Goal: Task Accomplishment & Management: Manage account settings

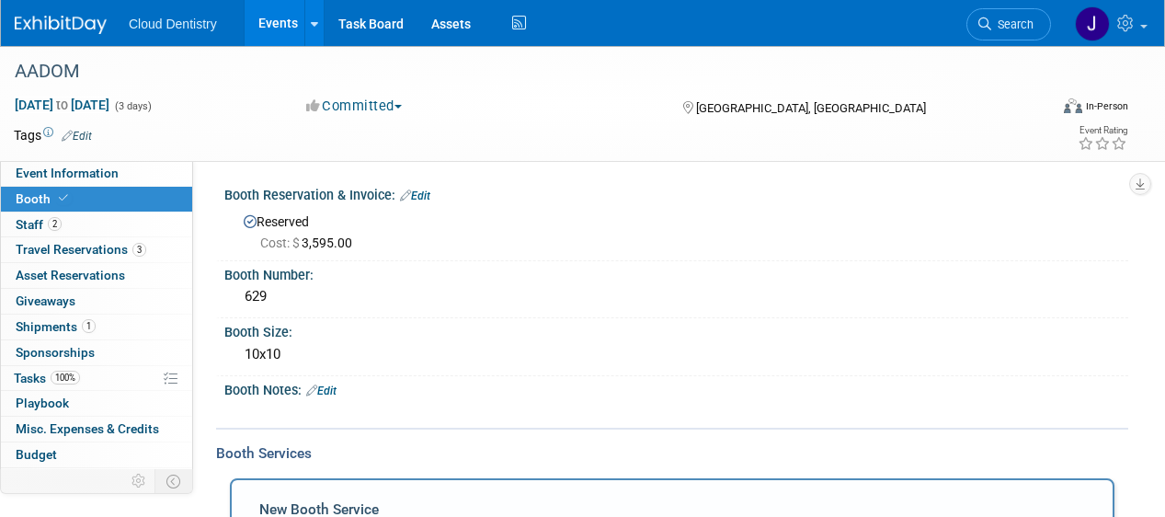
select select "1"
select select "2"
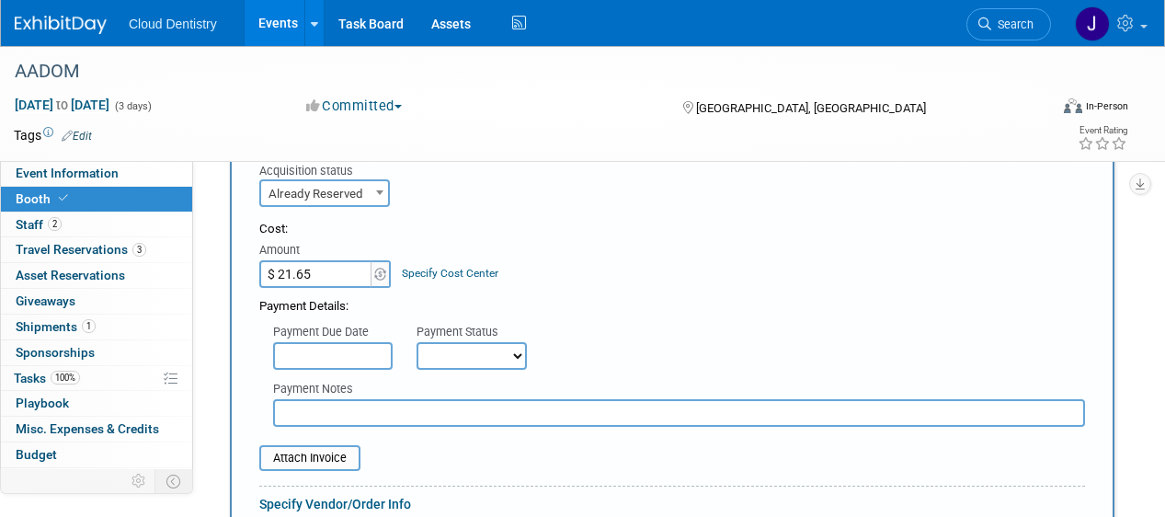
click at [279, 20] on link "Events" at bounding box center [278, 23] width 67 height 46
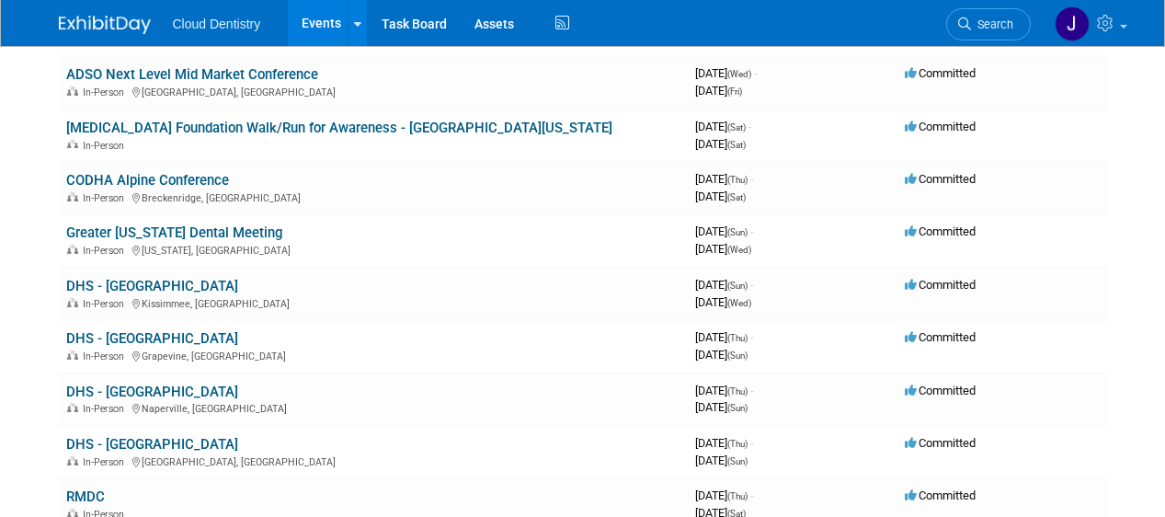
scroll to position [351, 0]
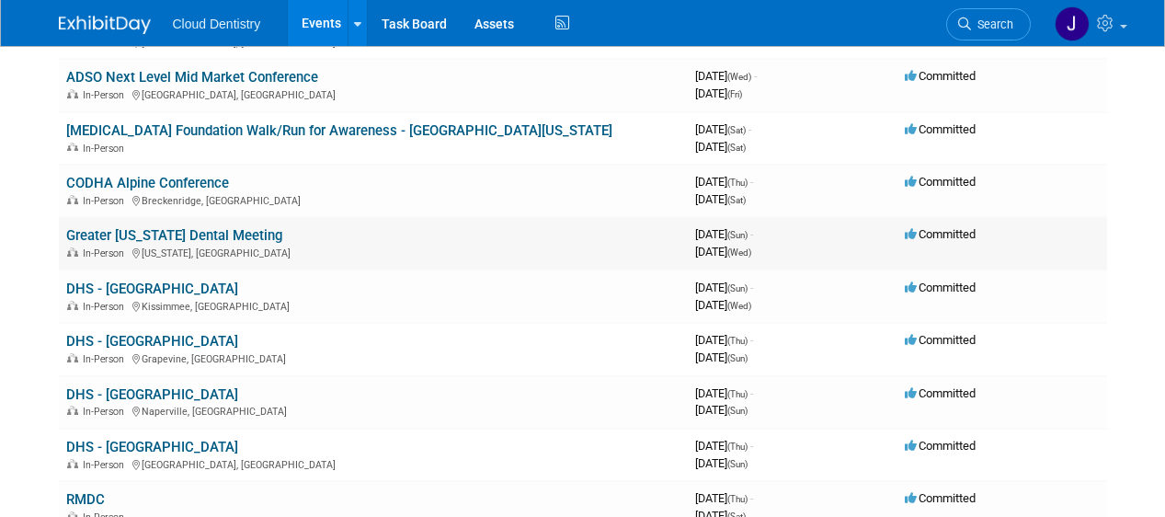
click at [257, 232] on link "Greater [US_STATE] Dental Meeting" at bounding box center [174, 235] width 216 height 17
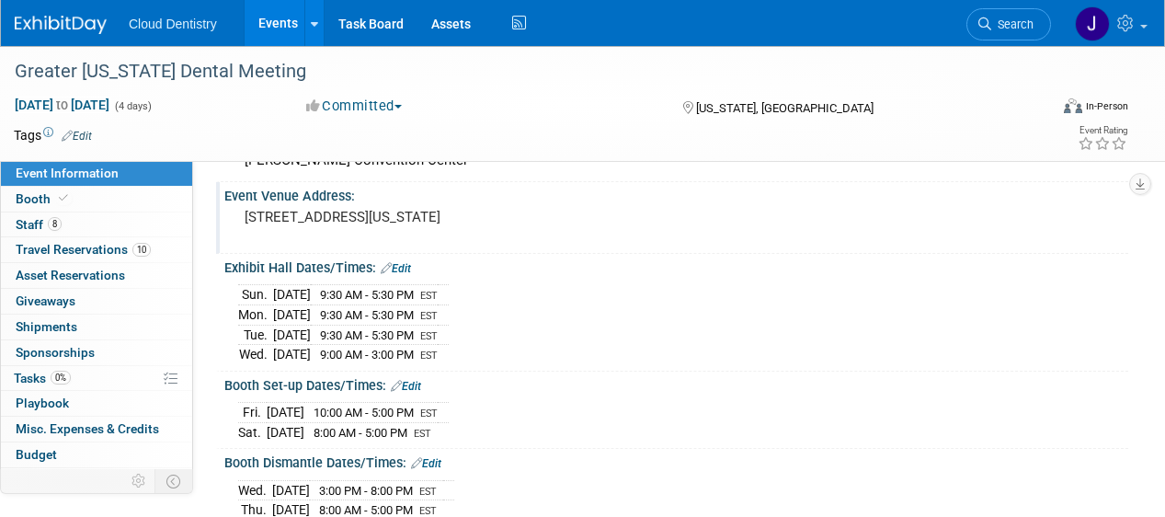
scroll to position [113, 0]
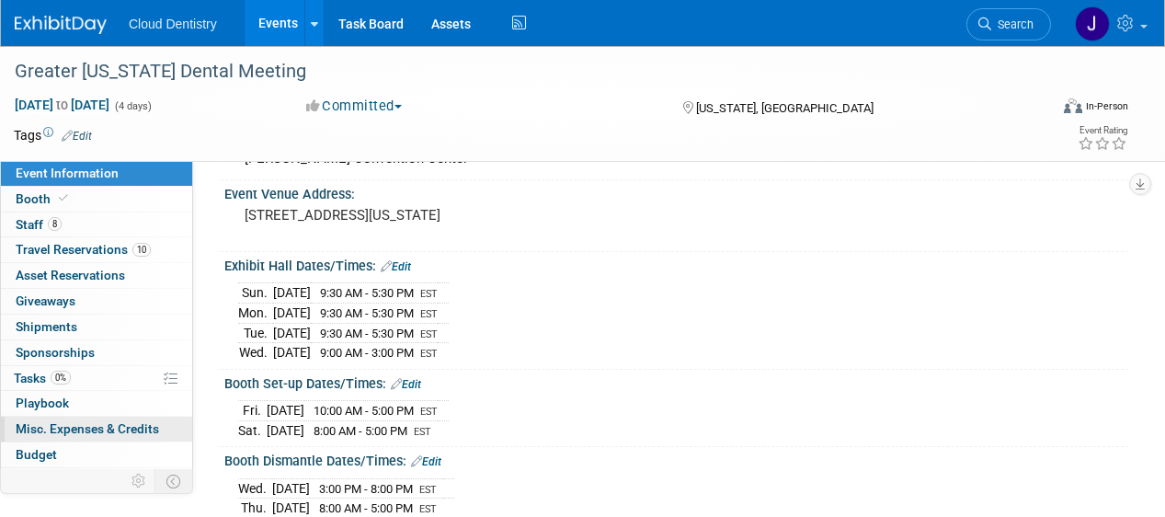
click at [72, 427] on span "Misc. Expenses & Credits 0" at bounding box center [87, 428] width 143 height 15
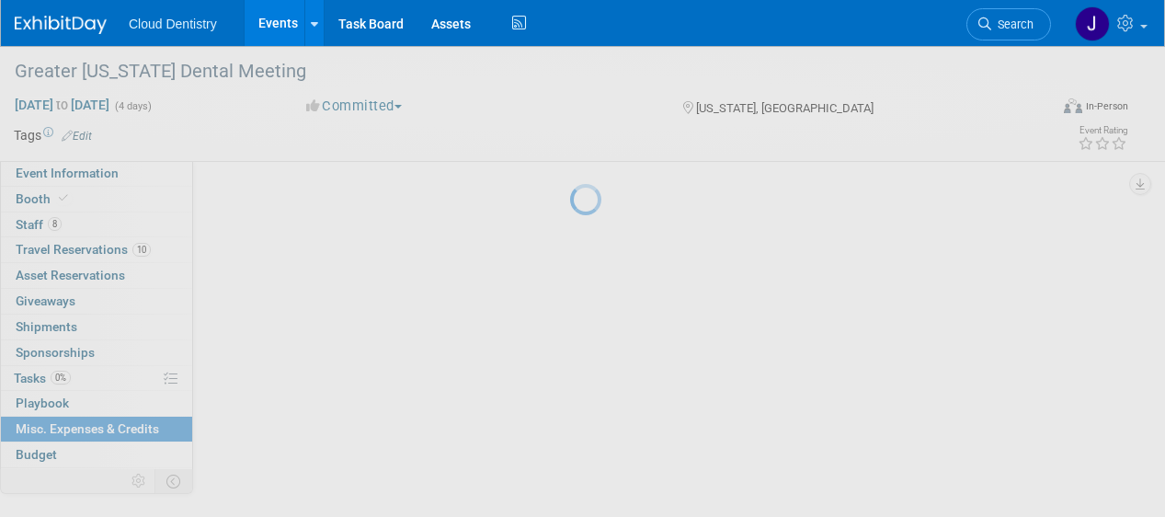
scroll to position [0, 0]
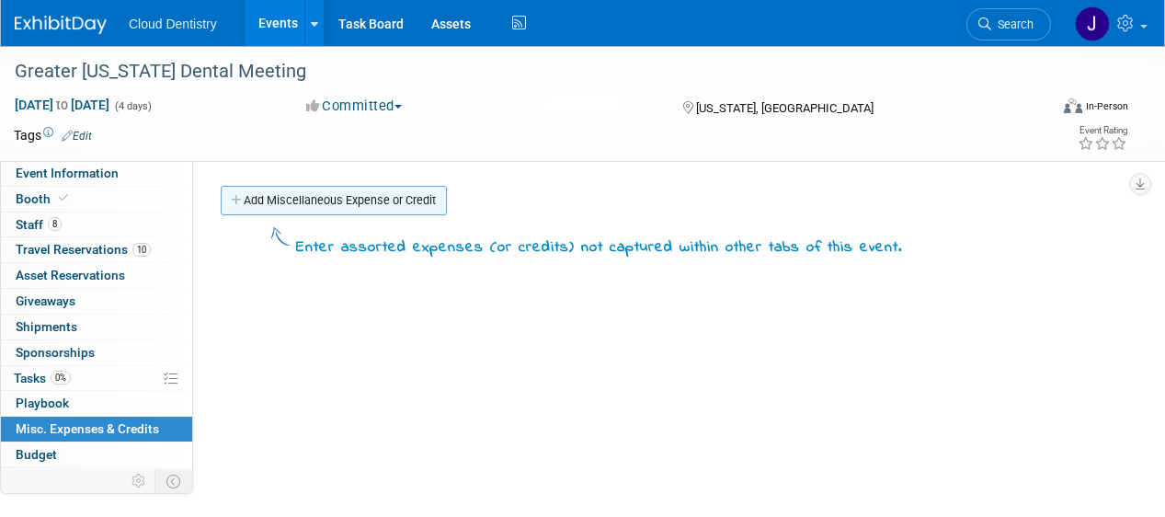
click at [316, 207] on link "Add Miscellaneous Expense or Credit" at bounding box center [334, 200] width 226 height 29
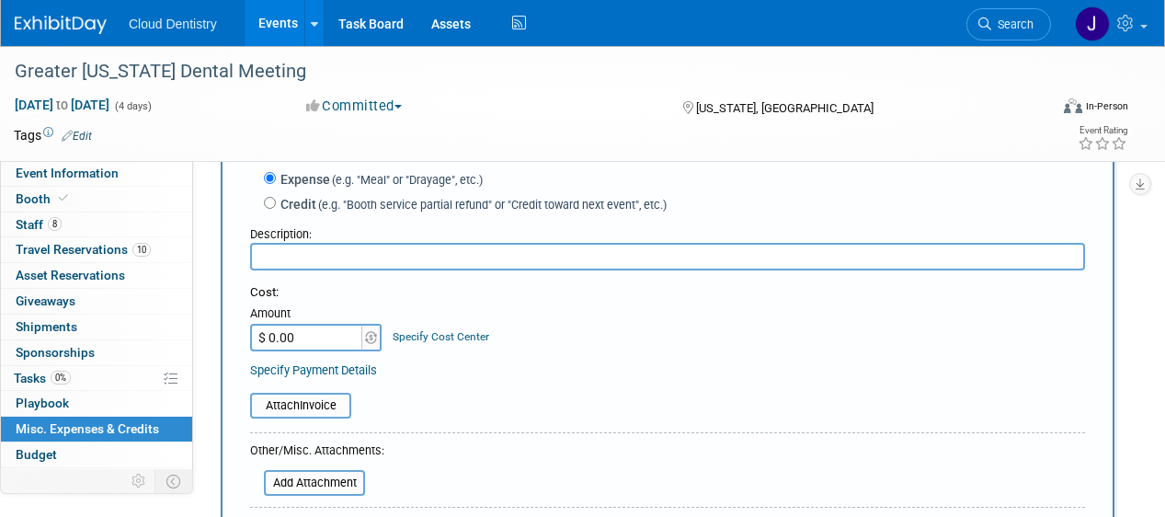
scroll to position [116, 0]
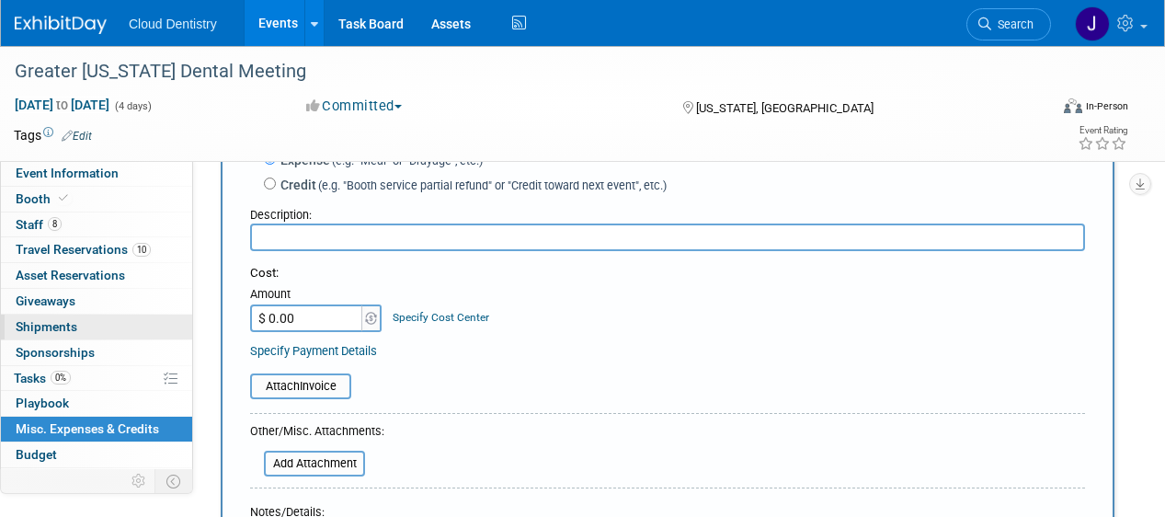
click at [94, 331] on link "0 Shipments 0" at bounding box center [96, 326] width 191 height 25
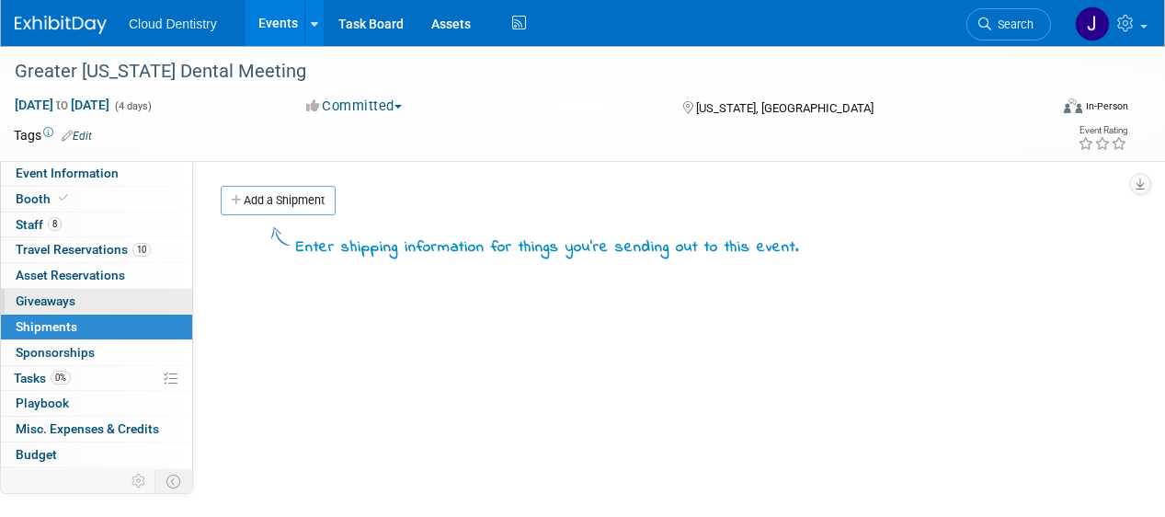
click at [98, 292] on link "0 Giveaways 0" at bounding box center [96, 301] width 191 height 25
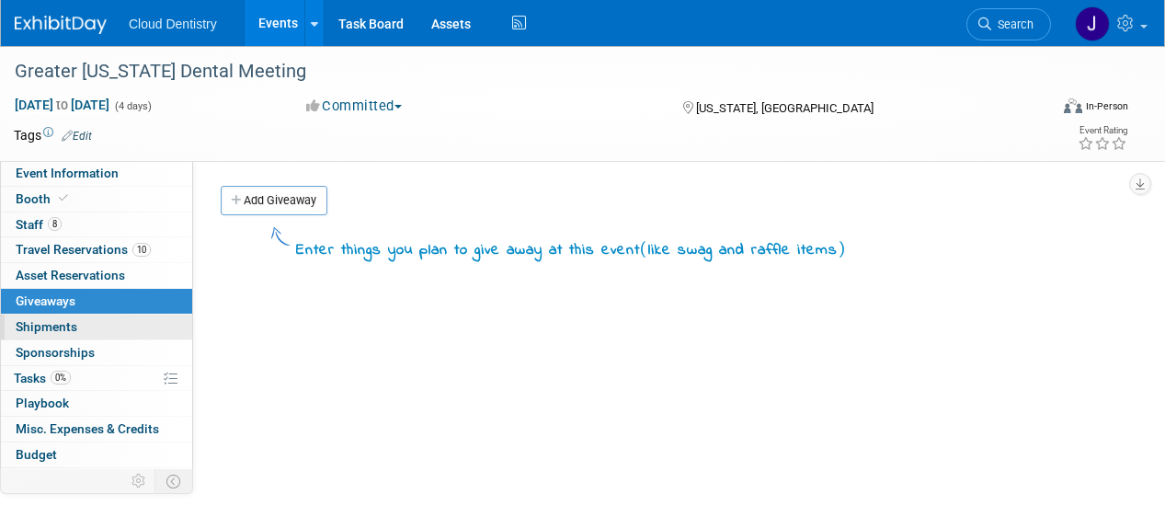
click at [95, 329] on link "0 Shipments 0" at bounding box center [96, 326] width 191 height 25
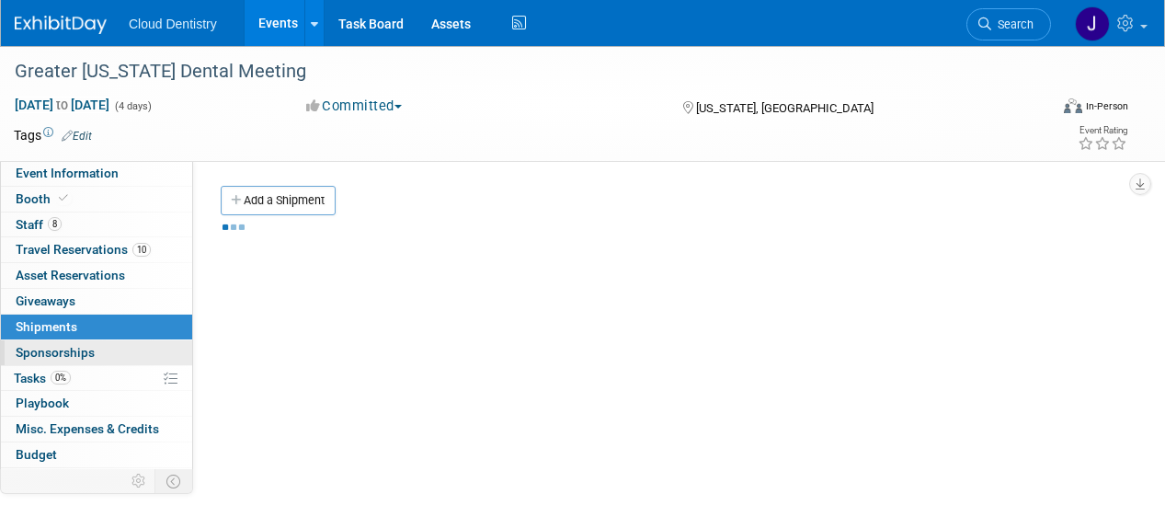
click at [95, 342] on link "0 Sponsorships 0" at bounding box center [96, 352] width 191 height 25
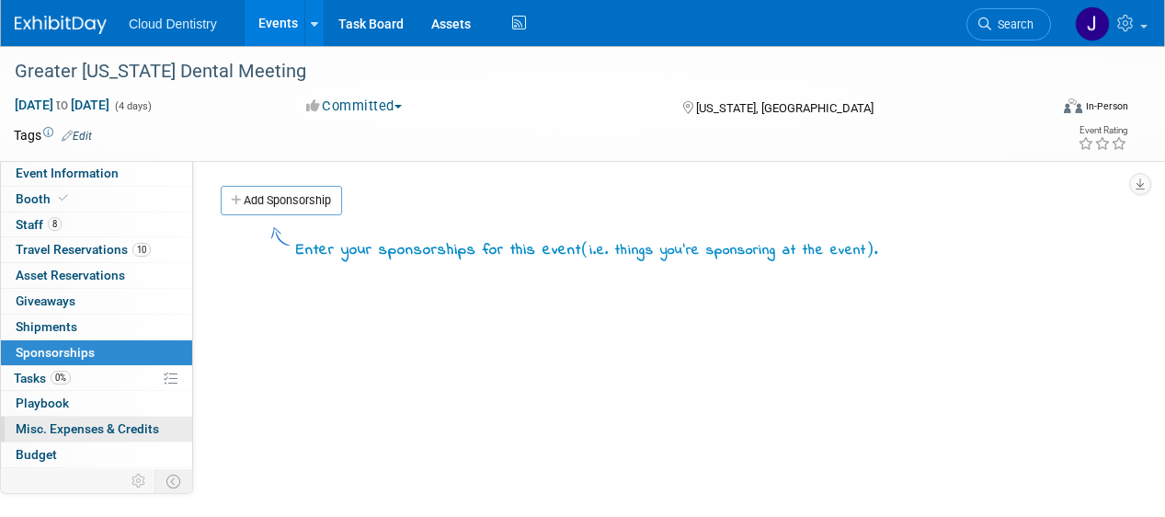
click at [83, 423] on span "Misc. Expenses & Credits 0" at bounding box center [87, 428] width 143 height 15
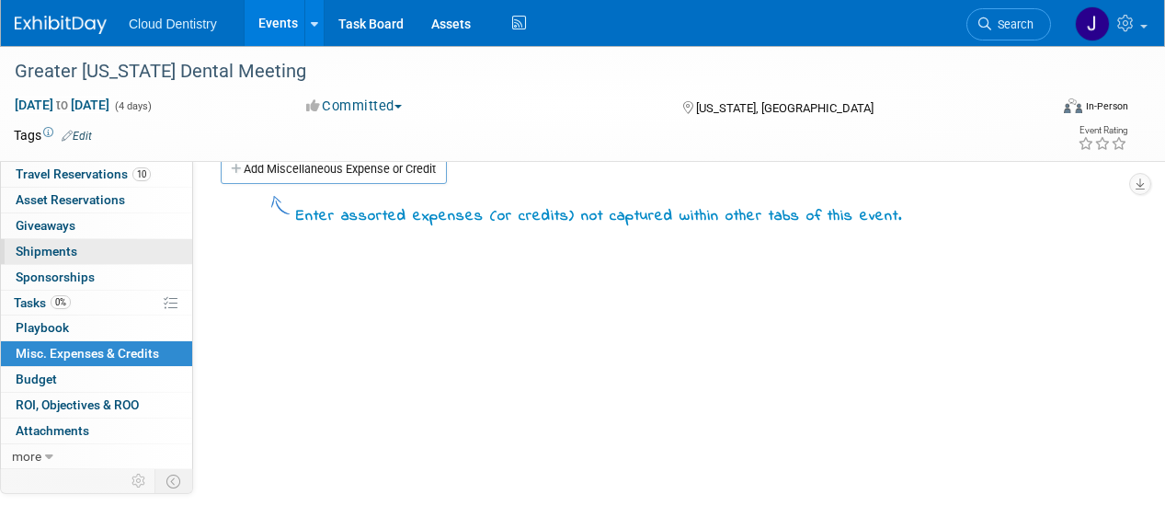
scroll to position [33, 0]
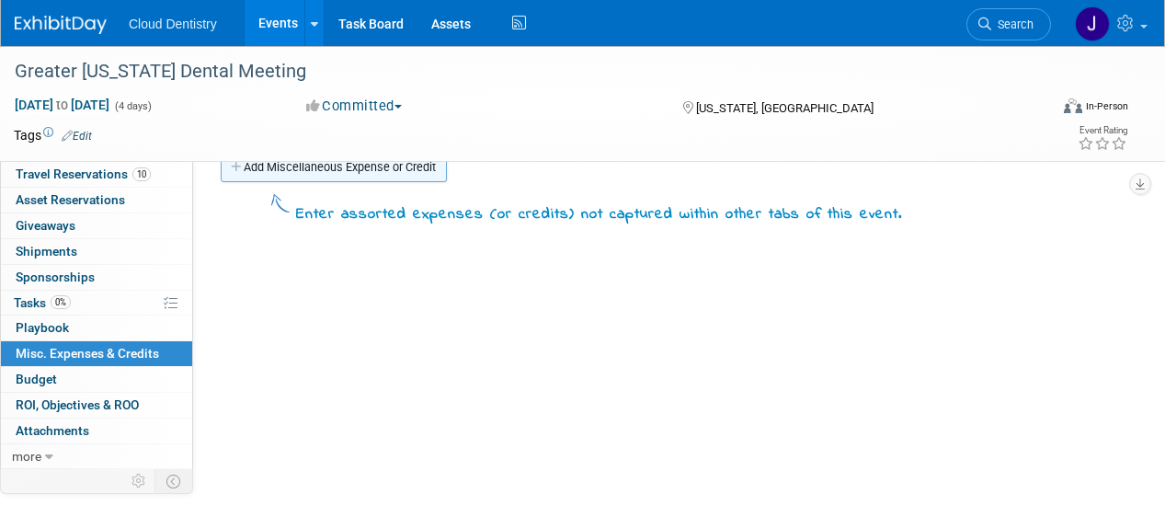
click at [326, 167] on link "Add Miscellaneous Expense or Credit" at bounding box center [334, 167] width 226 height 29
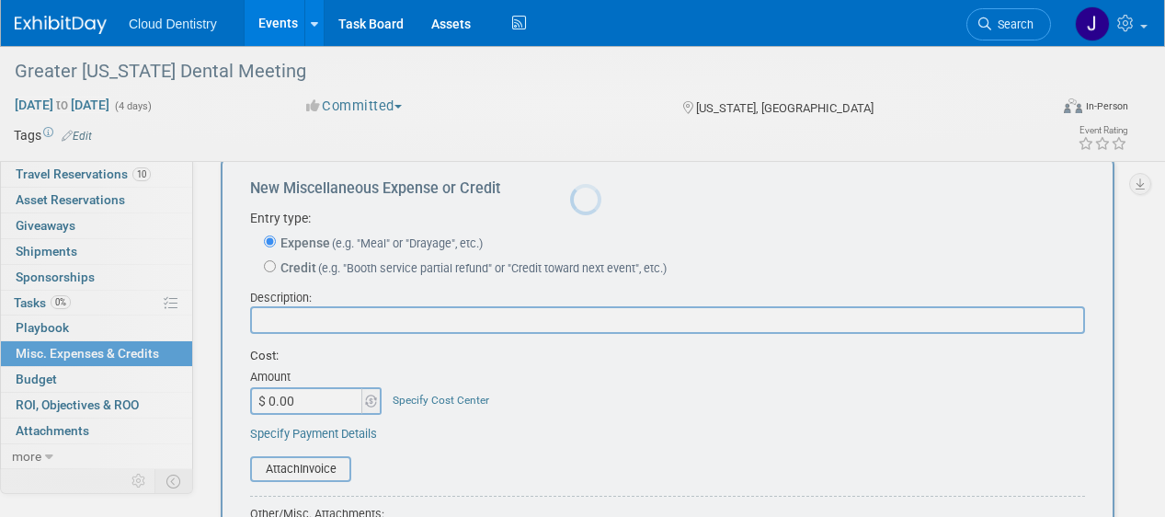
scroll to position [0, 0]
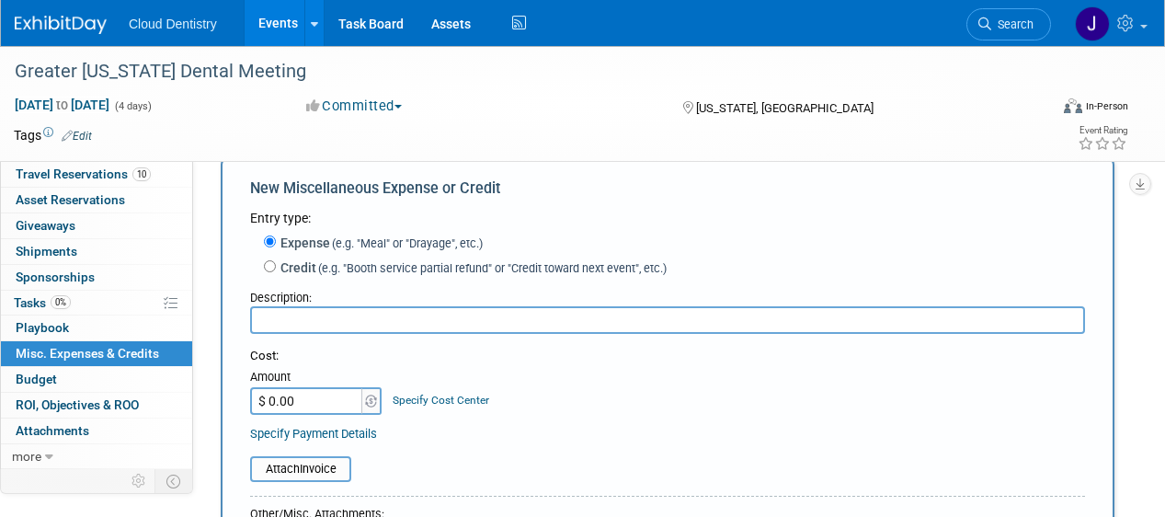
click at [311, 324] on input "text" at bounding box center [667, 320] width 835 height 28
type input "Mailing List"
click at [317, 395] on input "$ 0.00" at bounding box center [307, 401] width 115 height 28
type input "$ 443.50"
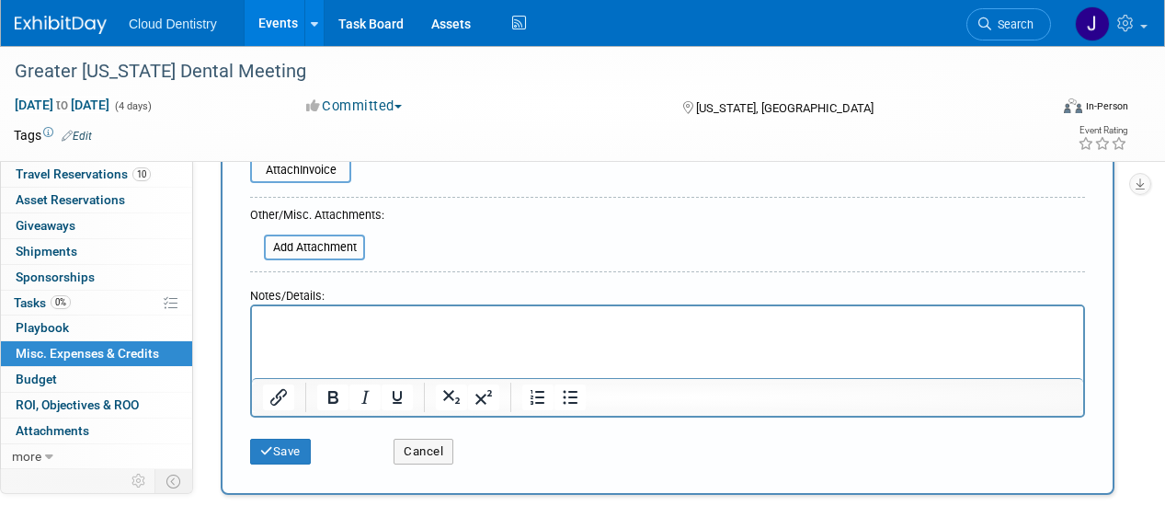
scroll to position [338, 0]
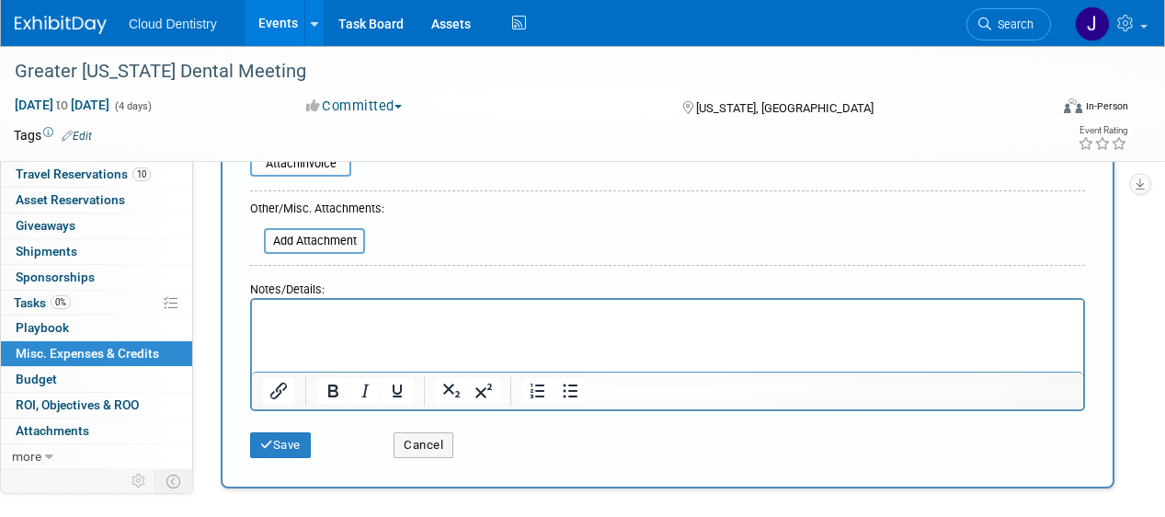
click at [292, 17] on link "Events" at bounding box center [278, 23] width 67 height 46
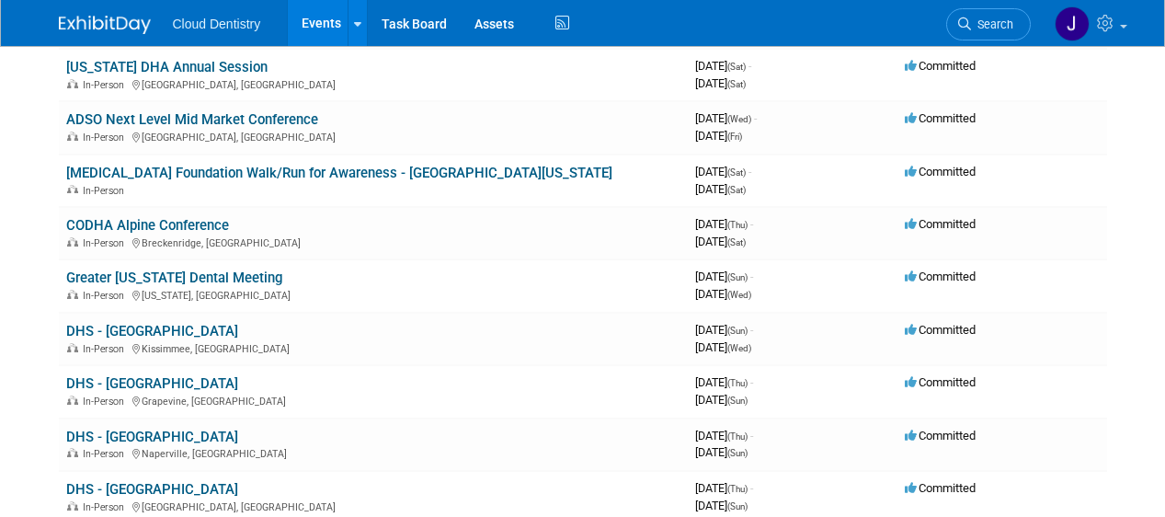
scroll to position [283, 0]
